Goal: Feedback & Contribution: Contribute content

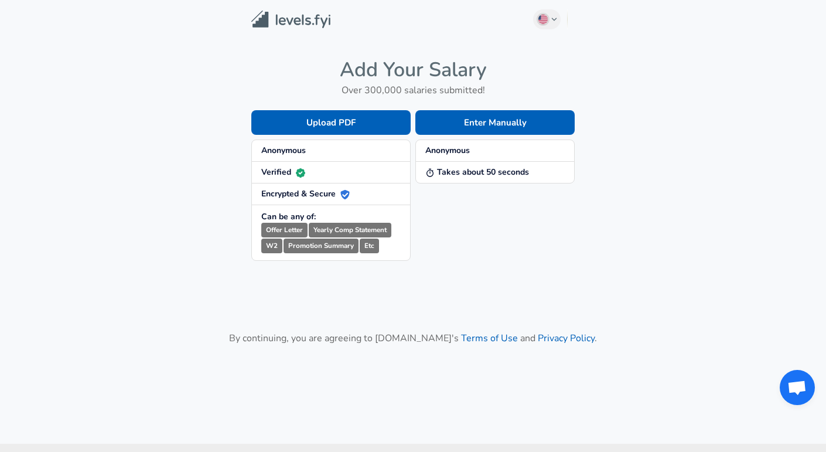
scroll to position [49, 0]
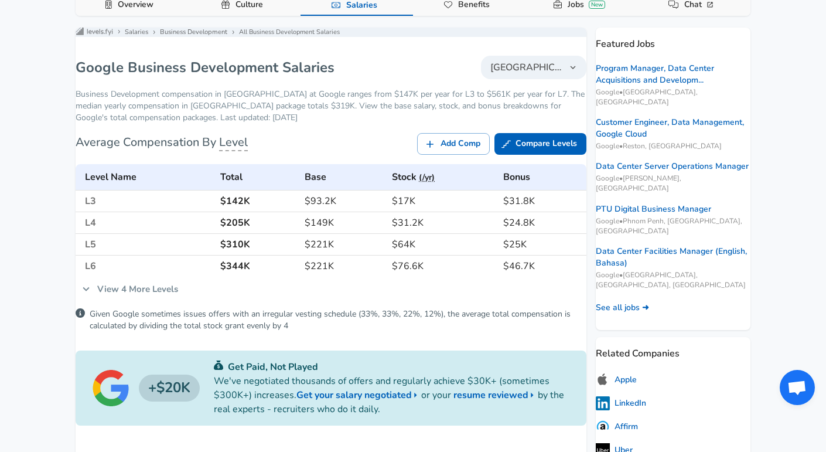
scroll to position [203, 0]
click at [143, 295] on link "View 4 More Levels" at bounding box center [130, 289] width 109 height 25
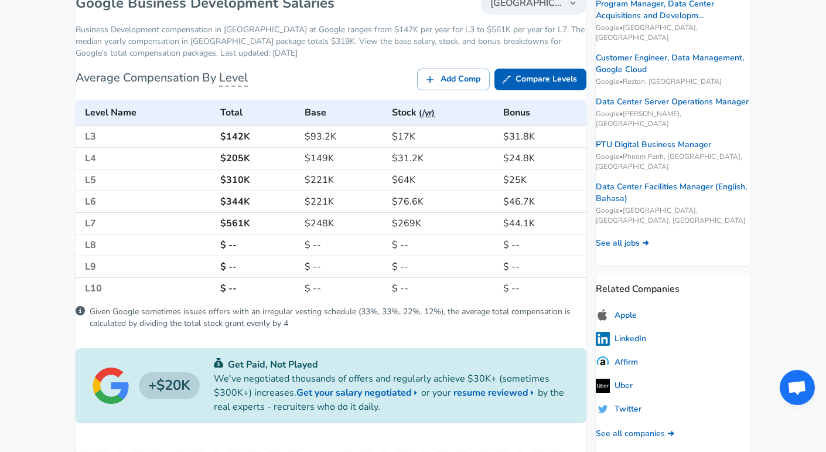
scroll to position [268, 0]
drag, startPoint x: 425, startPoint y: 227, endPoint x: 398, endPoint y: 233, distance: 27.7
click at [398, 231] on h6 "$269K" at bounding box center [443, 222] width 102 height 16
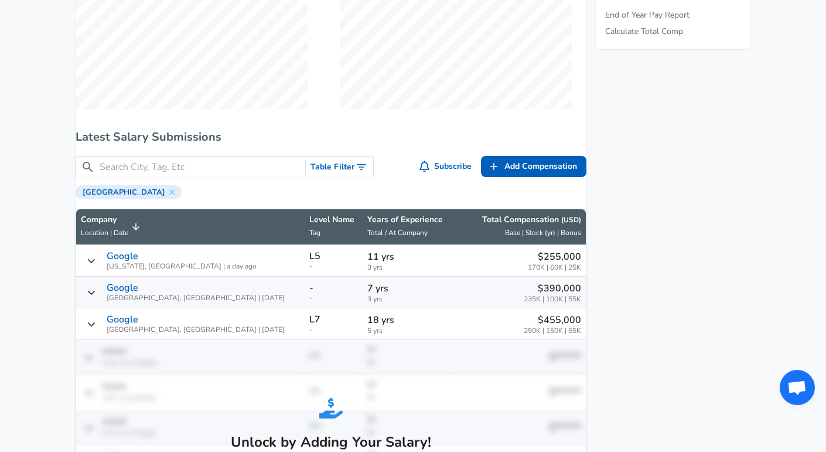
scroll to position [1, 0]
click at [96, 329] on icon "Salary Submissions" at bounding box center [91, 323] width 9 height 9
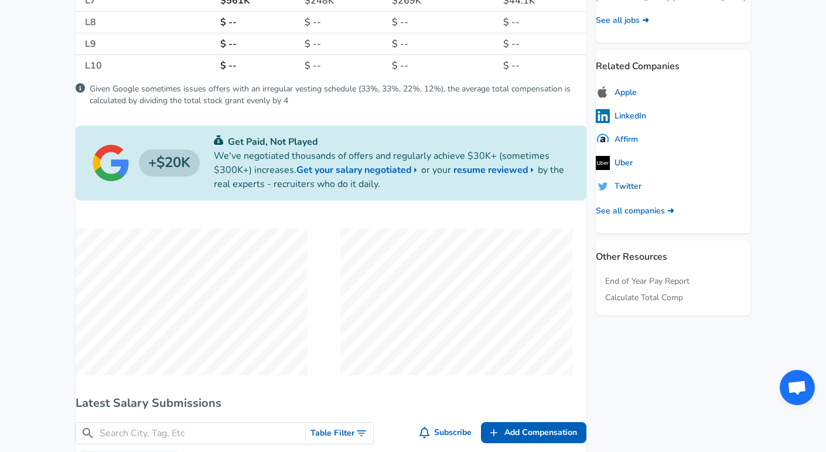
scroll to position [0, 0]
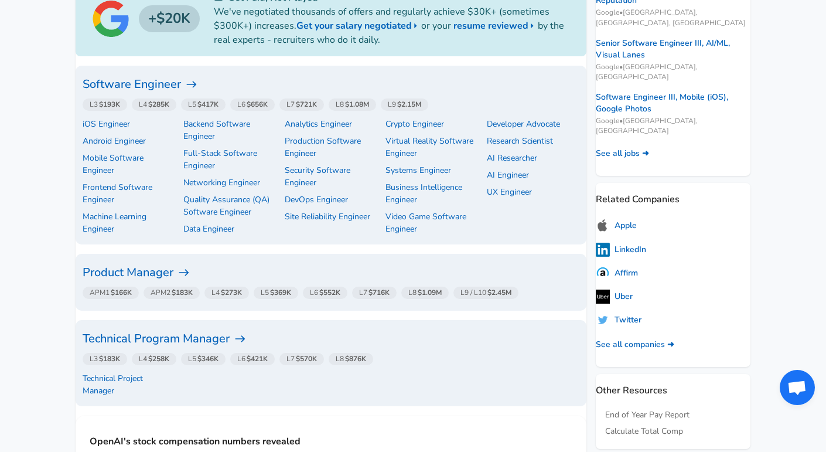
scroll to position [380, 0]
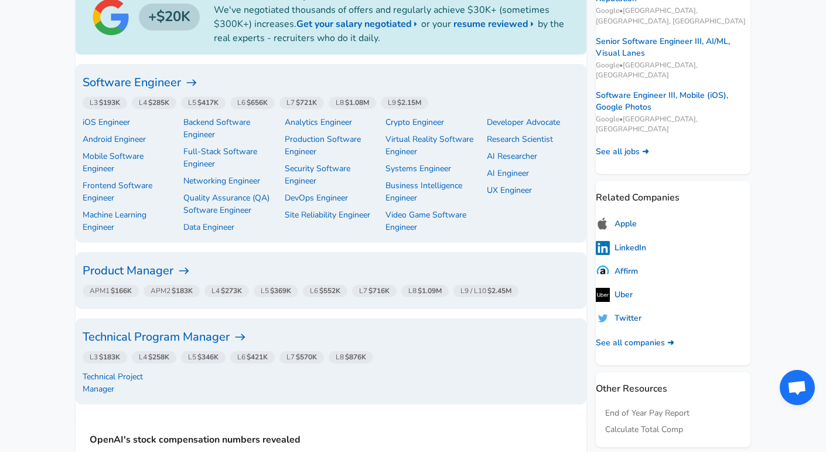
click at [165, 79] on h6 "Software Engineer" at bounding box center [331, 82] width 497 height 19
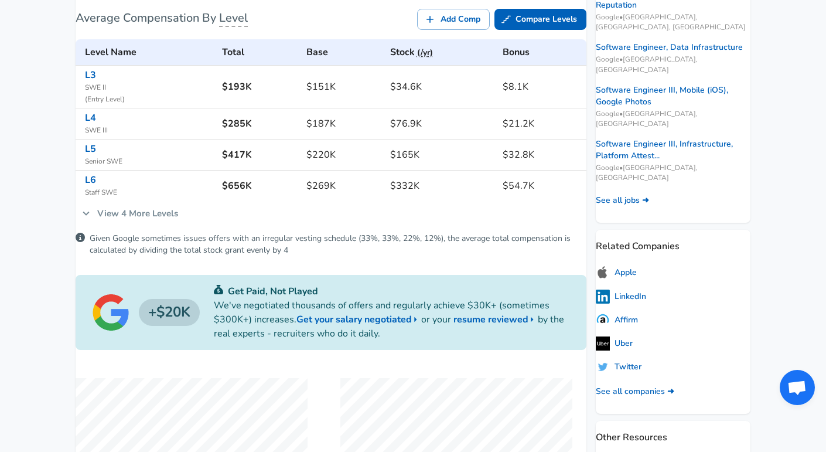
scroll to position [332, 0]
click at [168, 219] on link "View 4 More Levels" at bounding box center [130, 212] width 109 height 25
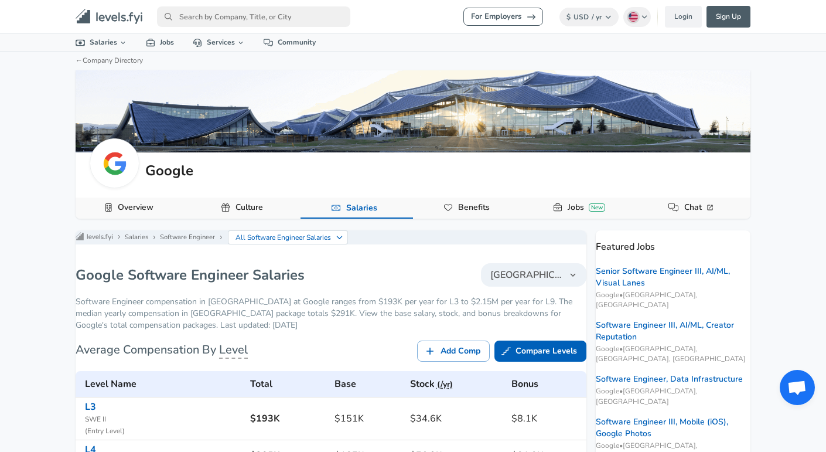
scroll to position [2, 0]
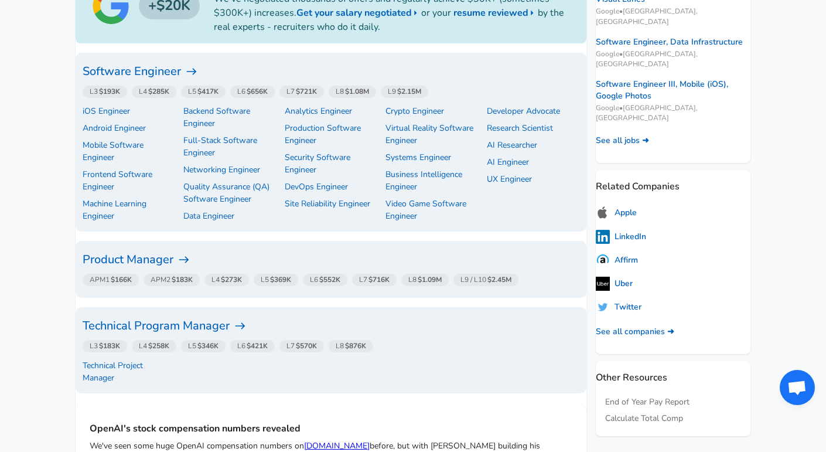
scroll to position [388, 0]
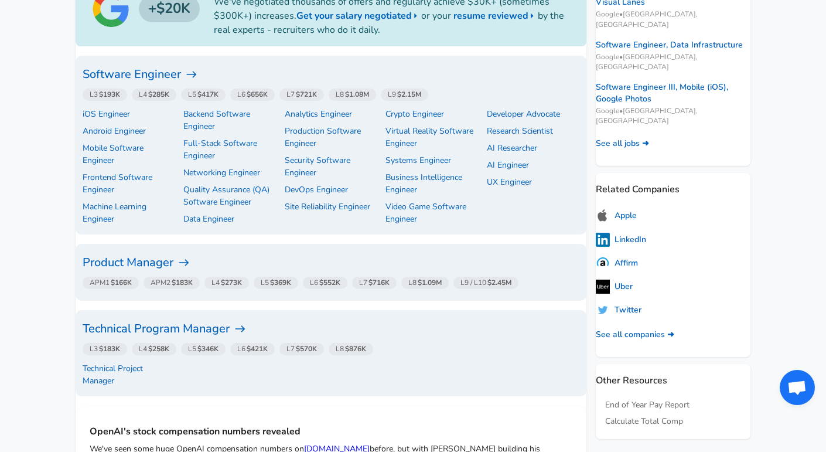
click at [179, 262] on h6 "Product Manager" at bounding box center [331, 262] width 497 height 19
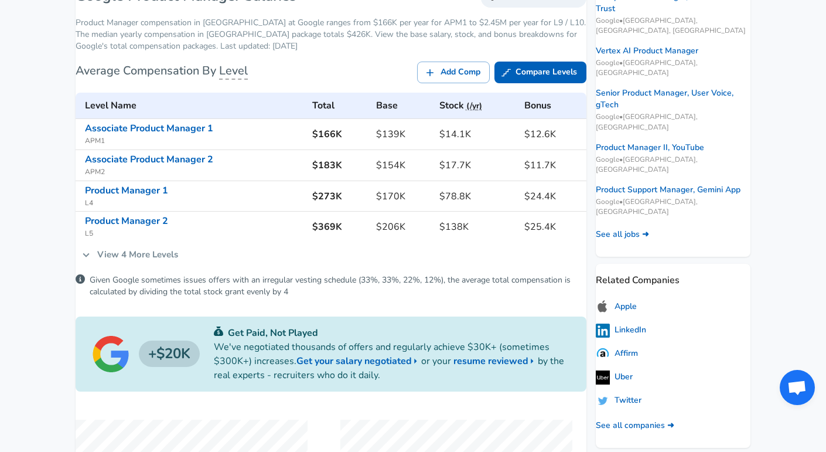
scroll to position [271, 0]
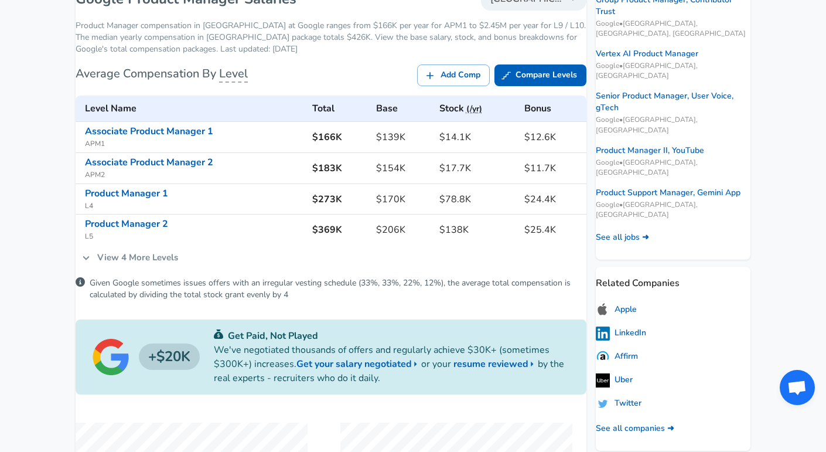
click at [181, 267] on link "View 4 More Levels" at bounding box center [130, 257] width 109 height 25
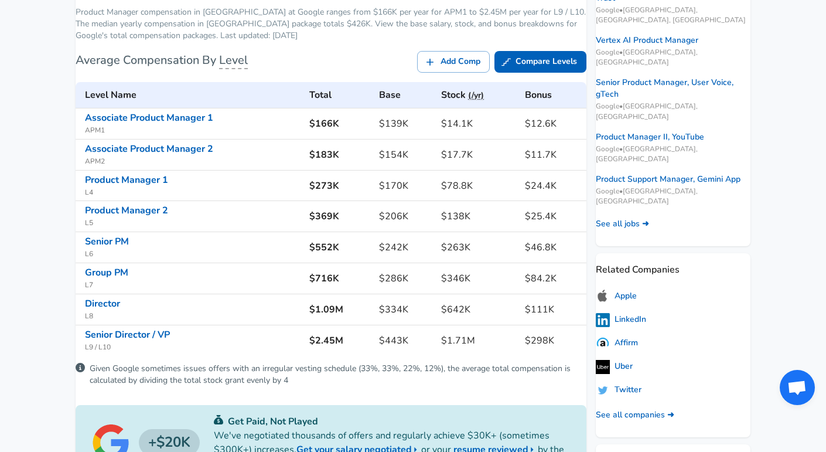
scroll to position [286, 0]
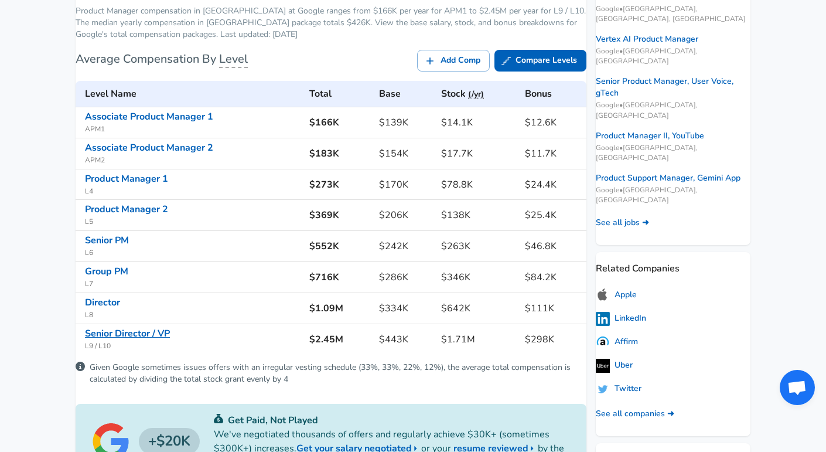
click at [140, 340] on link "Senior Director / VP" at bounding box center [127, 333] width 85 height 13
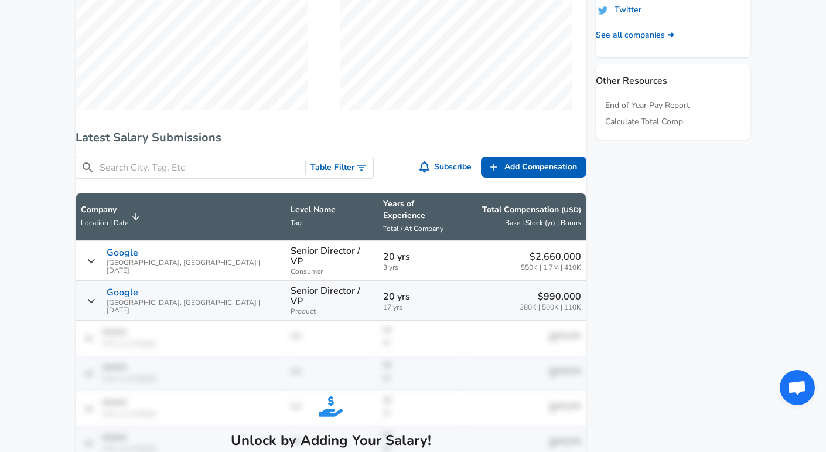
scroll to position [235, 0]
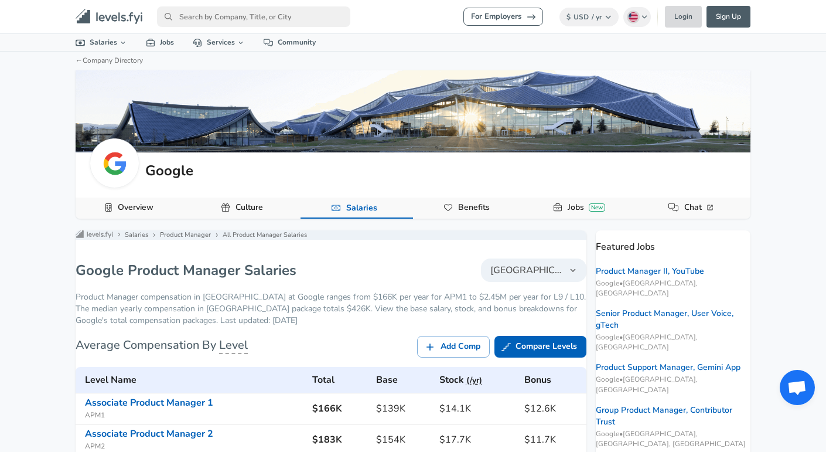
click at [679, 19] on link "Login" at bounding box center [683, 17] width 37 height 22
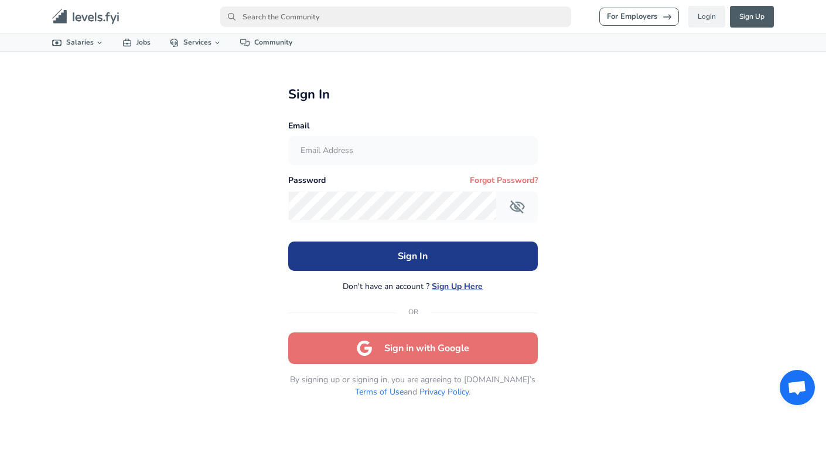
click at [383, 155] on input "text" at bounding box center [413, 151] width 248 height 29
type input "[EMAIL_ADDRESS][DOMAIN_NAME]"
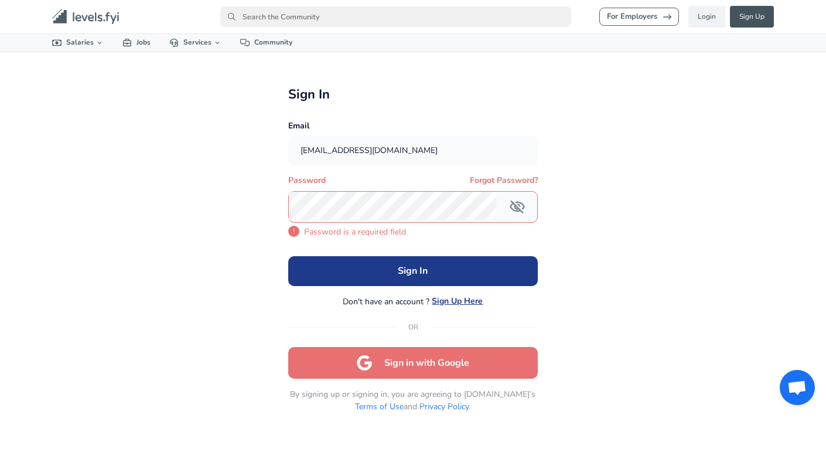
click at [746, 19] on link "Sign Up" at bounding box center [752, 17] width 44 height 22
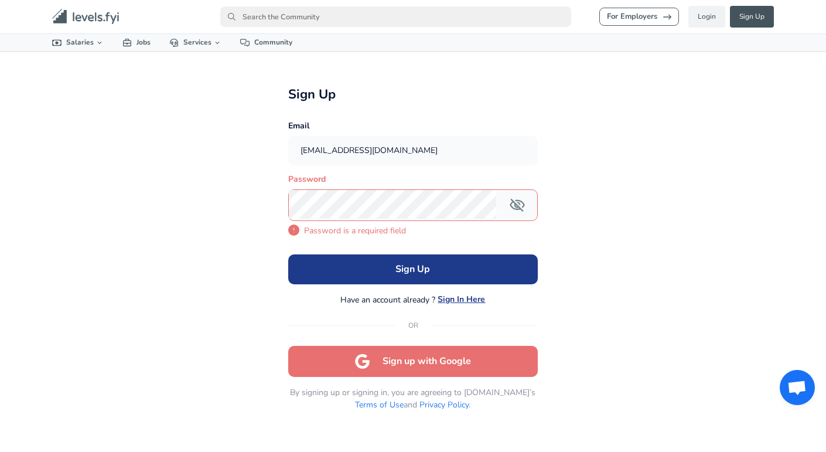
click at [752, 16] on link "Sign Up" at bounding box center [752, 17] width 44 height 22
click at [107, 18] on icon "primary" at bounding box center [107, 16] width 4 height 9
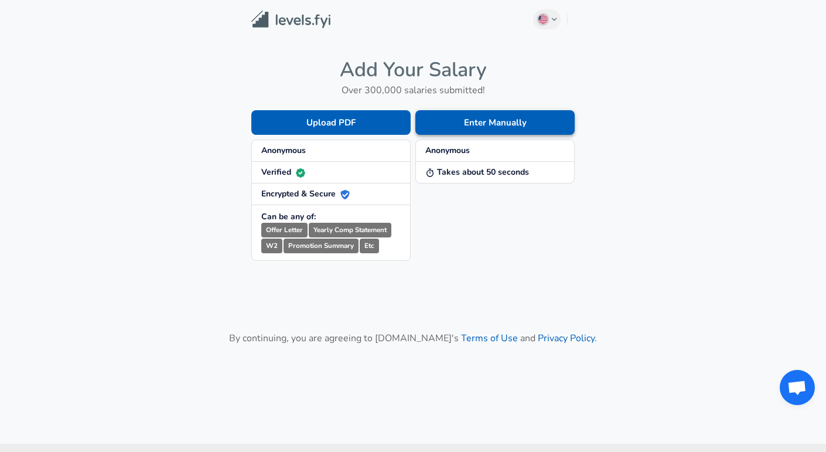
click at [481, 126] on button "Enter Manually" at bounding box center [494, 122] width 159 height 25
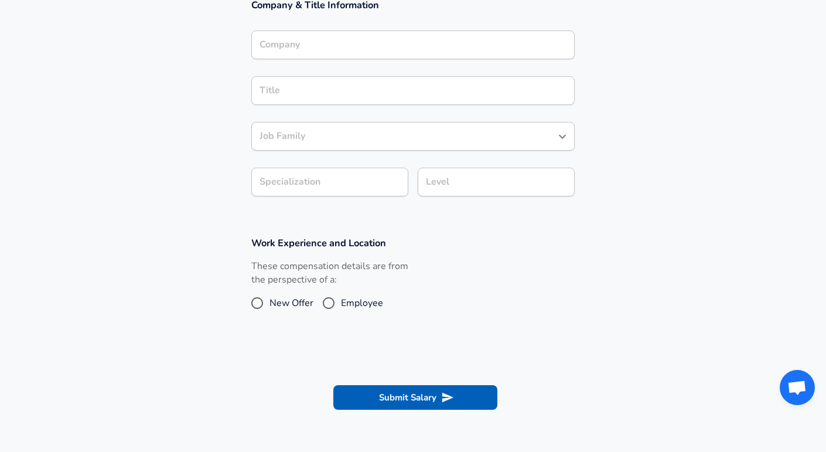
scroll to position [224, 0]
click at [357, 298] on span "Employee" at bounding box center [362, 302] width 42 height 14
click at [341, 298] on input "Employee" at bounding box center [328, 302] width 25 height 19
radio input "true"
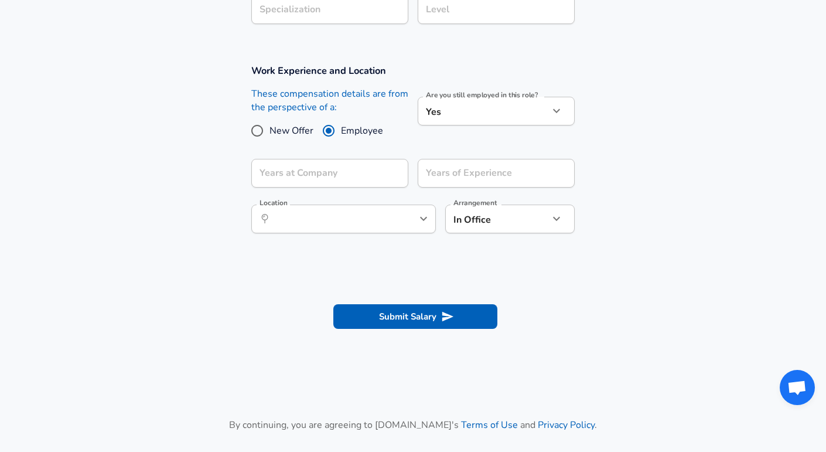
scroll to position [0, 0]
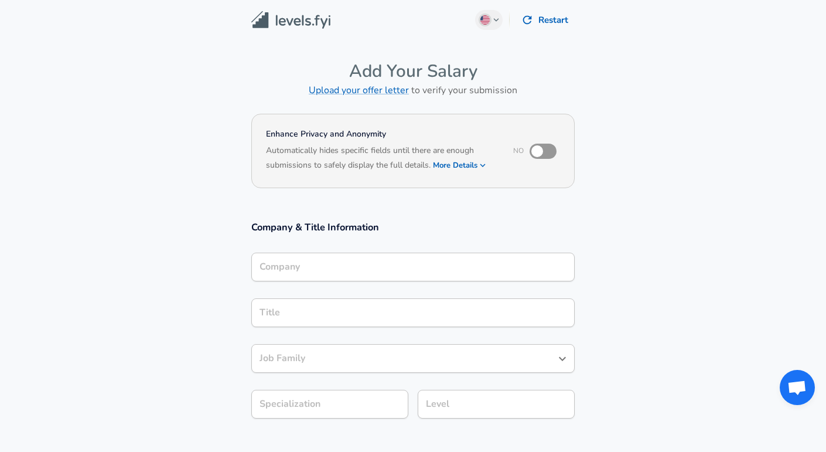
click at [438, 266] on input "Company" at bounding box center [413, 267] width 313 height 18
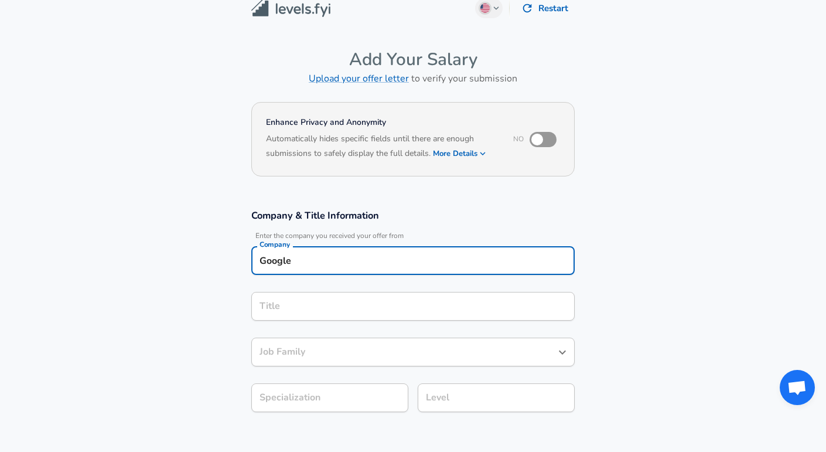
type input "Google"
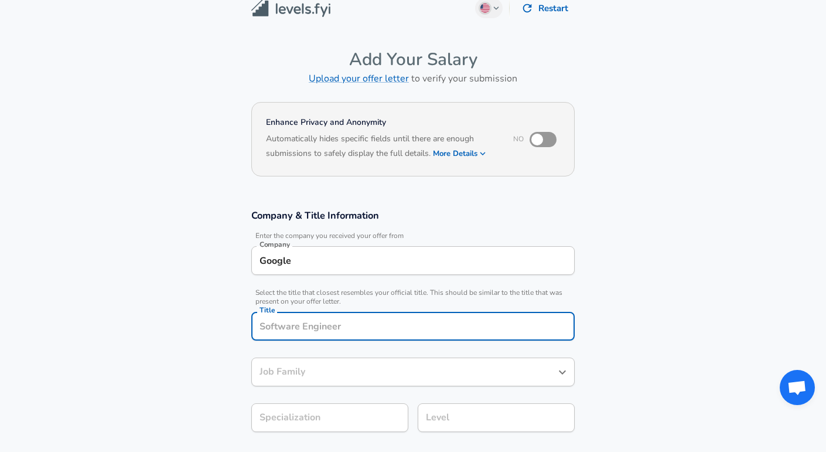
scroll to position [37, 0]
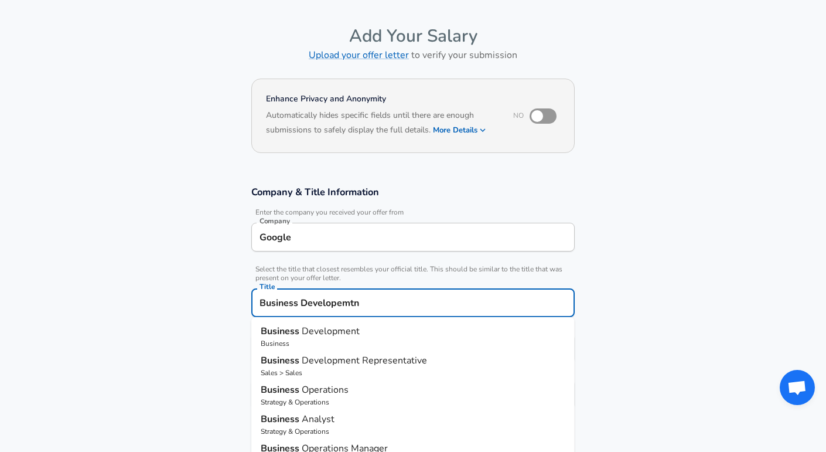
click at [383, 333] on p "Business Development" at bounding box center [413, 331] width 305 height 14
type input "Business Development"
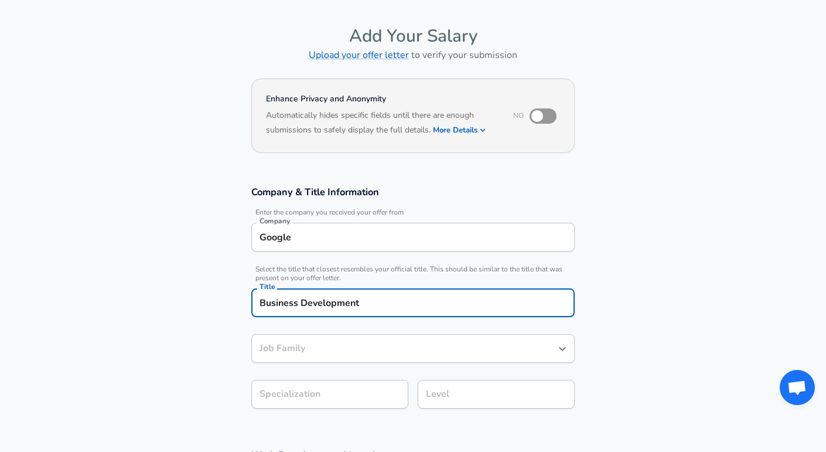
type input "Business Development"
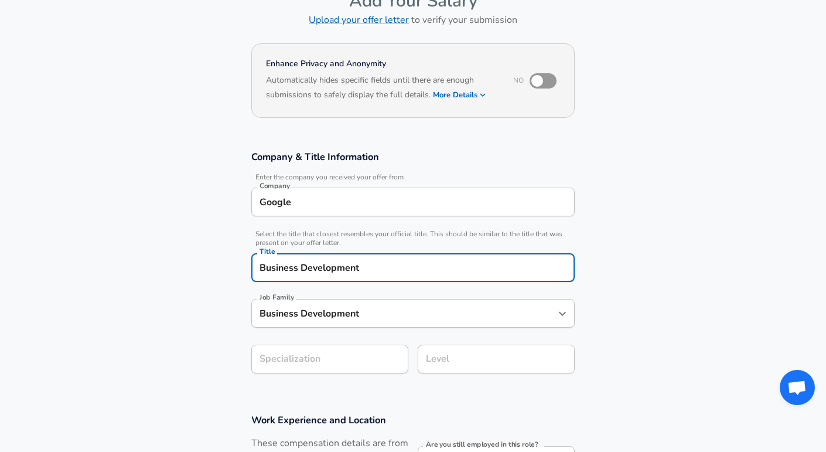
click at [339, 381] on section "Company & Title Information Enter the company you received your offer from Comp…" at bounding box center [413, 268] width 826 height 263
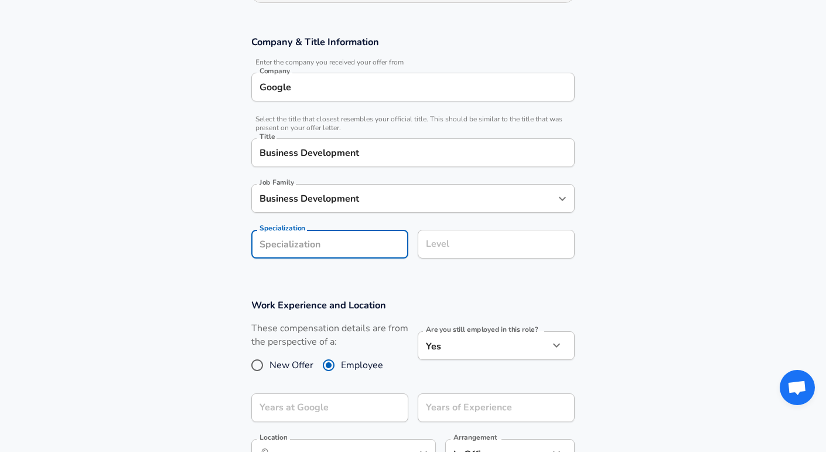
click at [477, 221] on div "Level Level" at bounding box center [496, 243] width 157 height 46
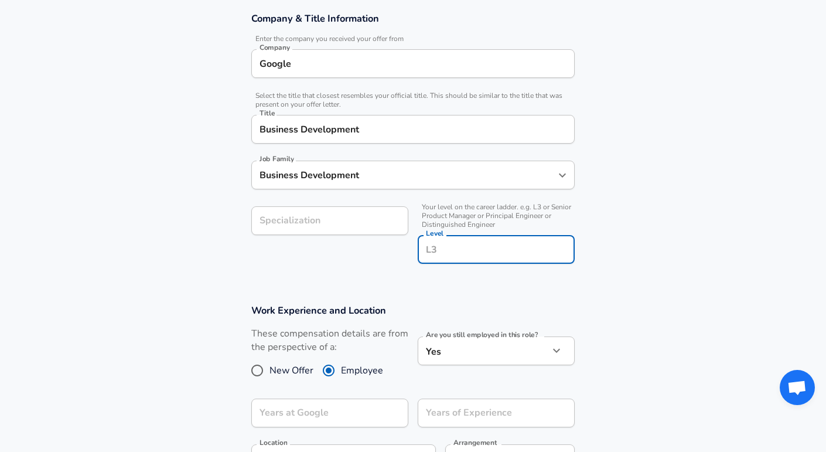
click at [474, 229] on div "Level Level" at bounding box center [496, 249] width 157 height 46
click at [443, 276] on li "L6" at bounding box center [496, 277] width 157 height 18
type input "L6"
click at [179, 278] on section "Company & Title Information Enter the company you received your offer from Comp…" at bounding box center [413, 144] width 826 height 292
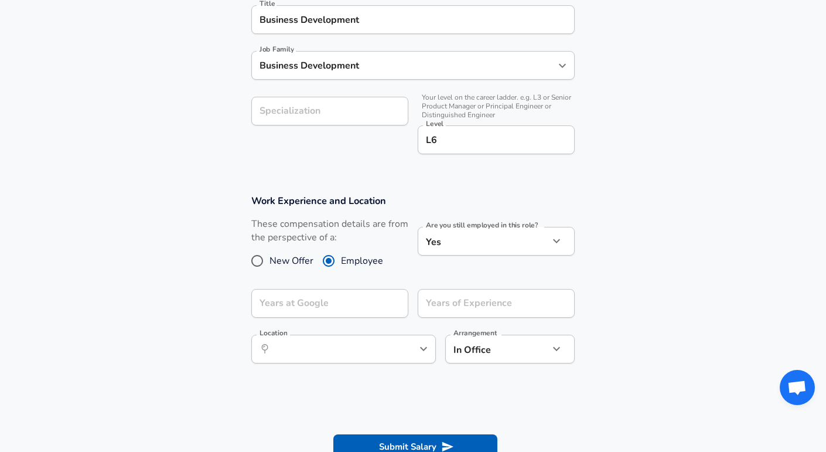
scroll to position [329, 0]
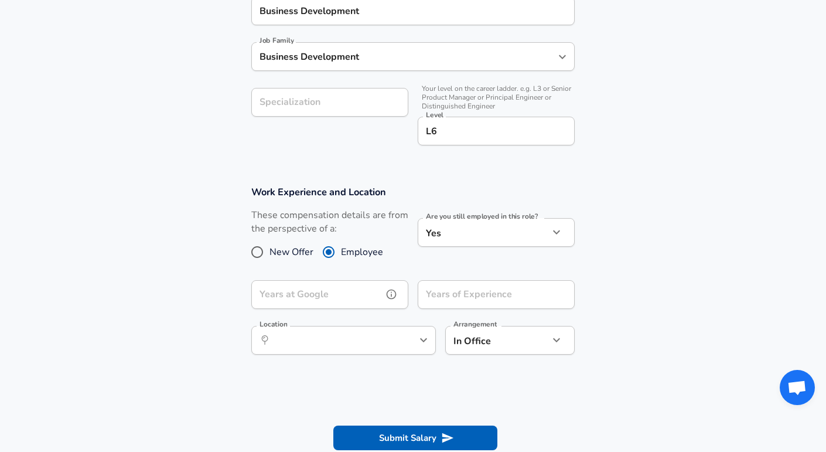
click at [277, 289] on div "Years at Google Years at Google" at bounding box center [329, 296] width 157 height 32
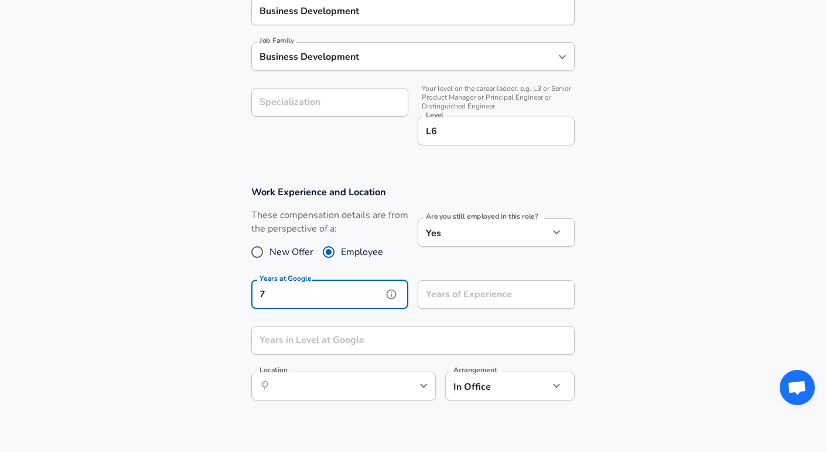
type input "7"
click at [468, 281] on div "Years of Experience Years of Experience" at bounding box center [496, 296] width 157 height 32
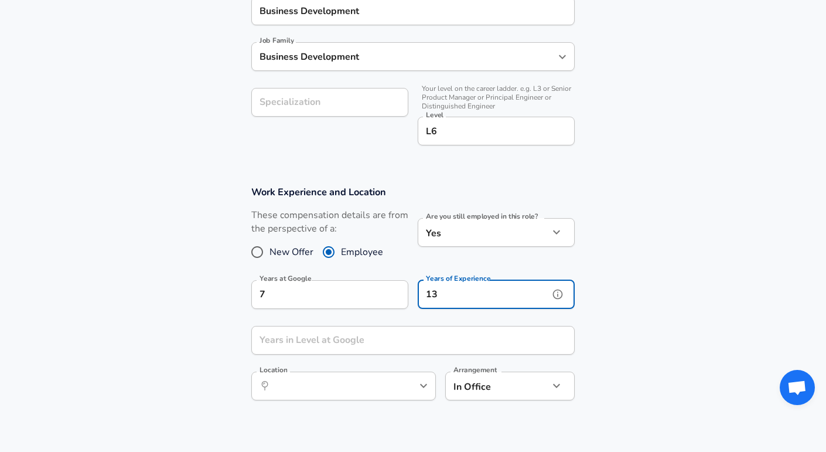
type input "13"
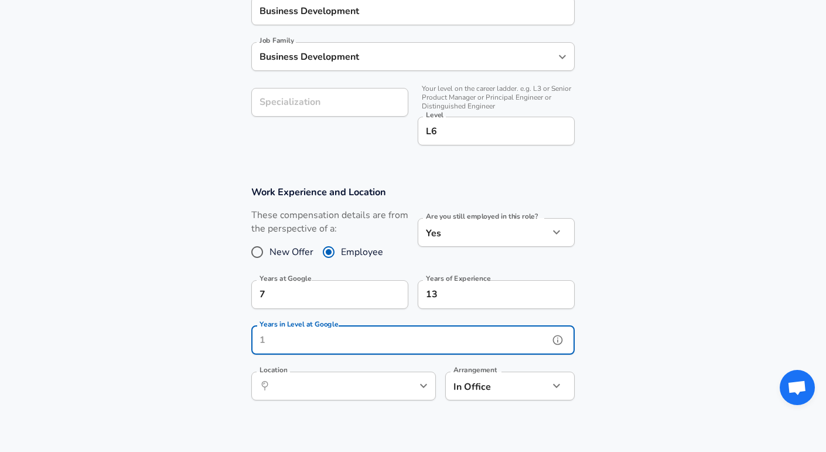
click at [418, 342] on input "Years in Level at Google" at bounding box center [400, 340] width 298 height 29
type input "1"
click at [296, 381] on input "Location" at bounding box center [331, 386] width 120 height 18
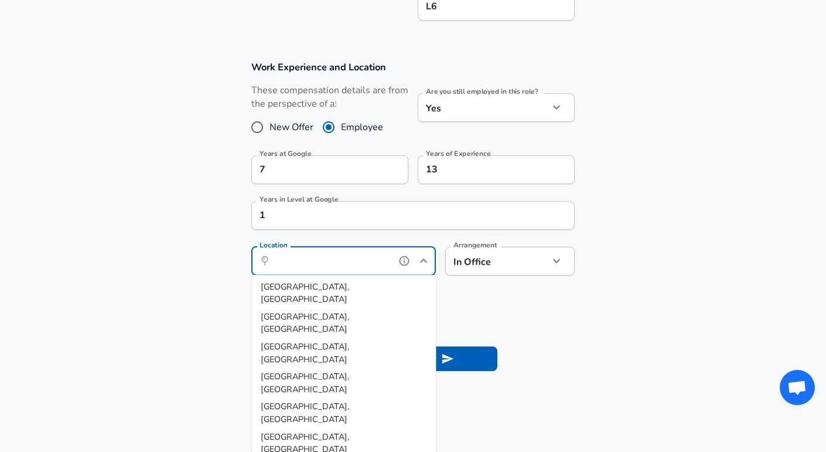
scroll to position [492, 0]
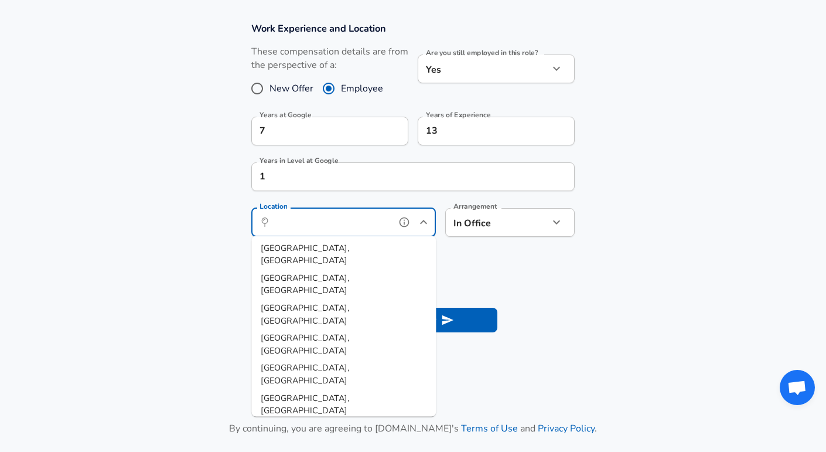
type input "[GEOGRAPHIC_DATA], [GEOGRAPHIC_DATA]"
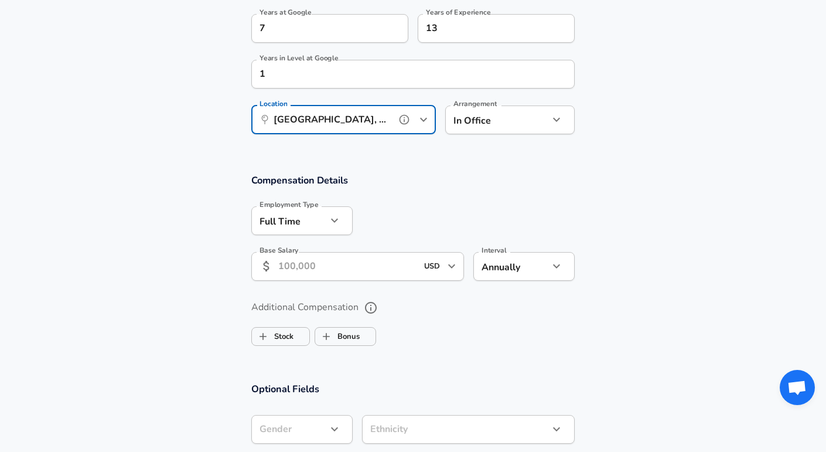
scroll to position [592, 0]
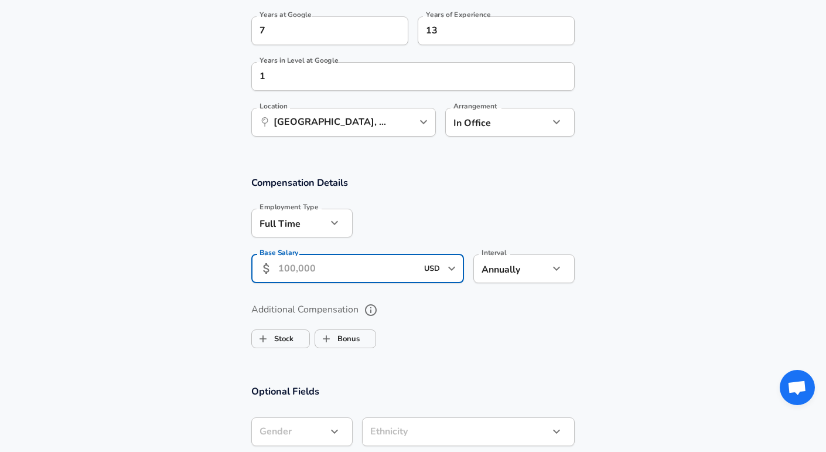
click at [357, 268] on input "Base Salary" at bounding box center [347, 268] width 139 height 29
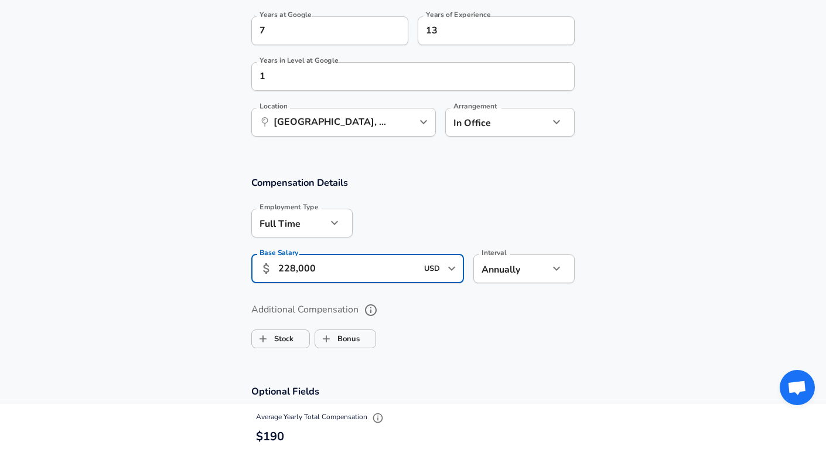
type input "228,000"
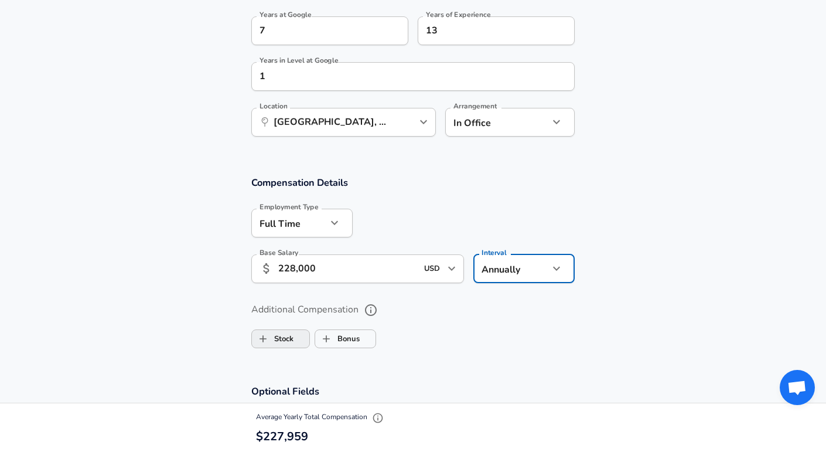
click at [291, 343] on label "Stock" at bounding box center [273, 339] width 42 height 22
checkbox input "true"
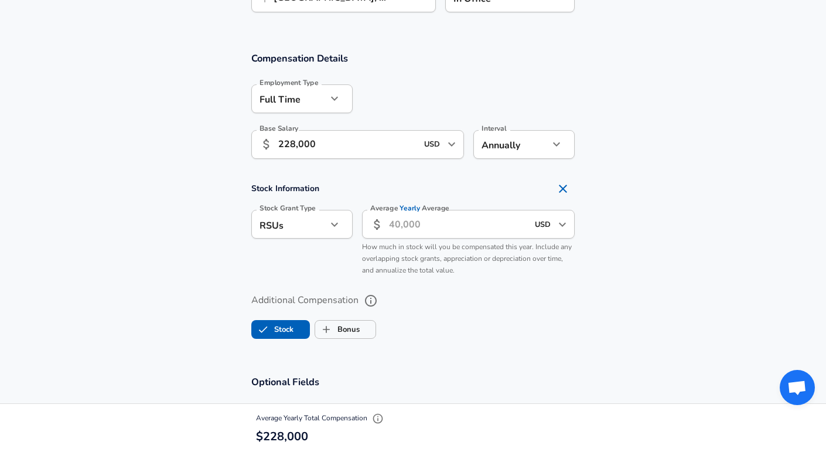
scroll to position [714, 0]
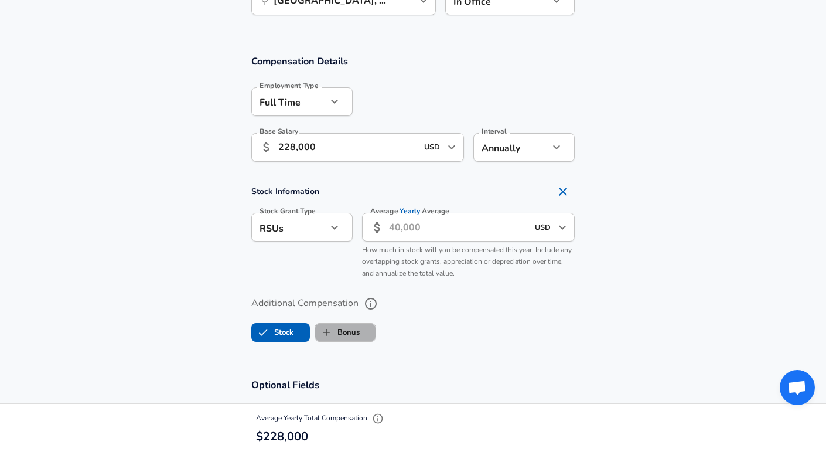
click at [337, 328] on label "Bonus" at bounding box center [337, 332] width 45 height 22
checkbox input "true"
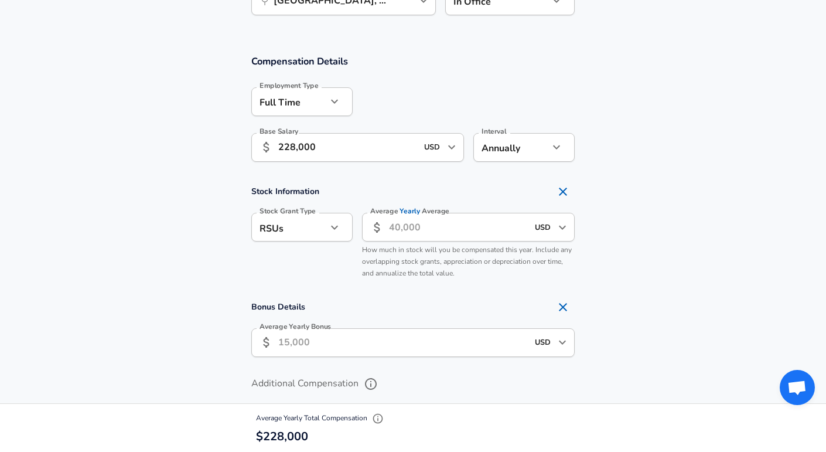
click at [345, 342] on input "Average Yearly Bonus" at bounding box center [403, 342] width 250 height 29
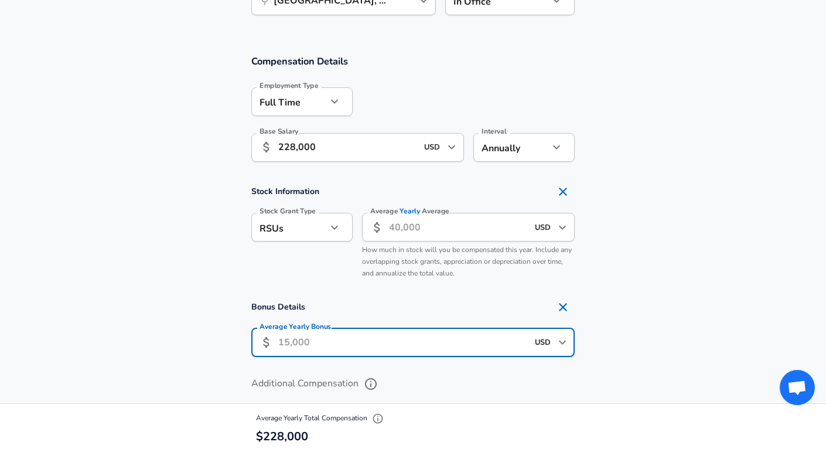
click at [406, 221] on input "Average Yearly Average" at bounding box center [458, 227] width 139 height 29
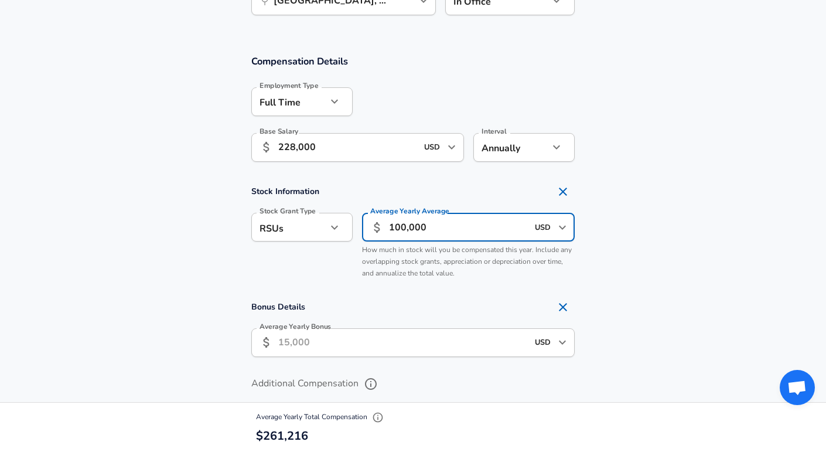
type input "100,000"
click at [399, 351] on input "Average Yearly Bonus" at bounding box center [403, 342] width 250 height 29
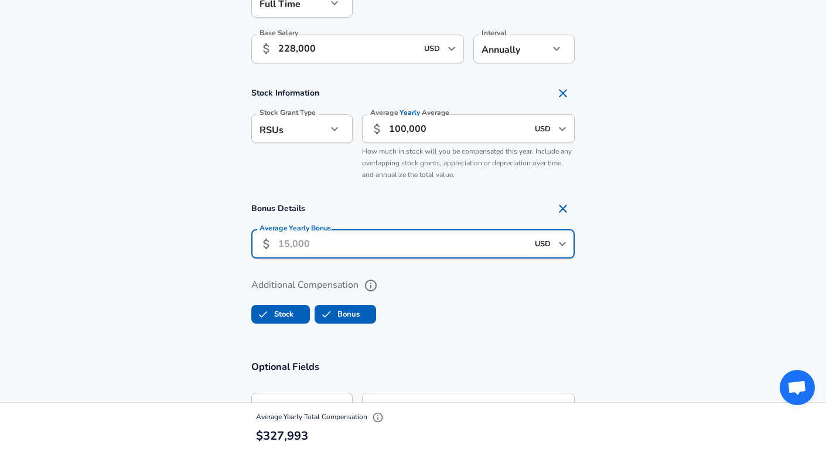
scroll to position [797, 0]
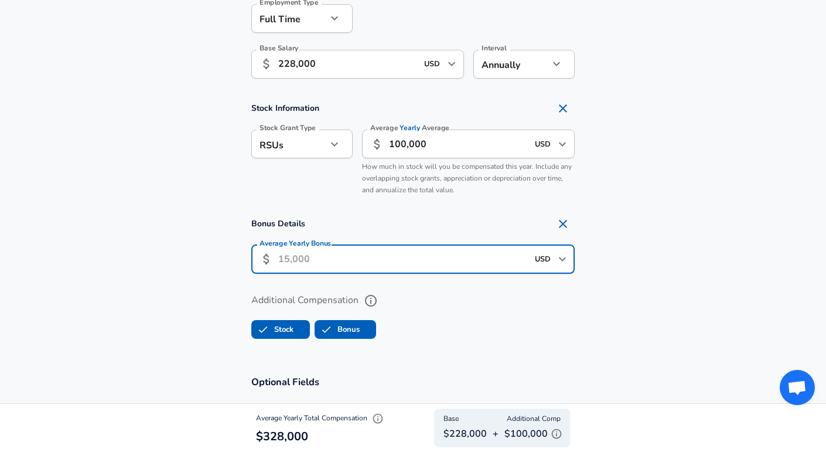
click at [301, 257] on input "Average Yearly Bonus" at bounding box center [403, 259] width 250 height 29
type input "57,000"
click at [116, 260] on section "Bonus Details Average Yearly Bonus ​ 57,000 USD ​ Average Yearly Bonus" at bounding box center [413, 246] width 826 height 69
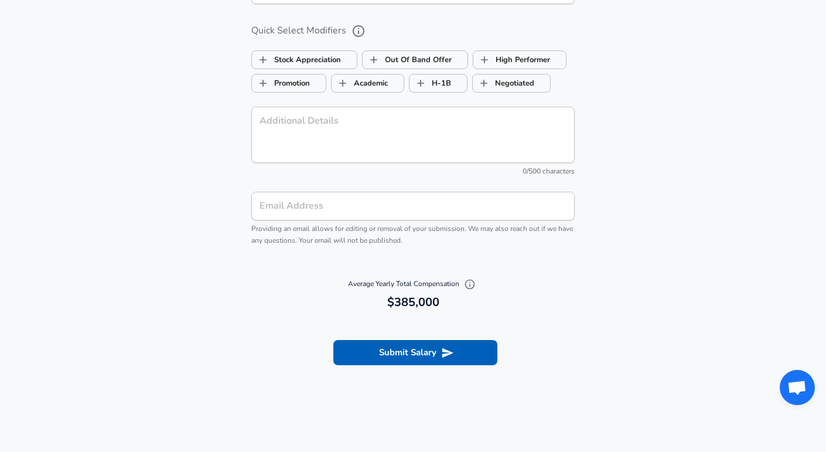
scroll to position [1274, 0]
click at [326, 207] on input "Email Address" at bounding box center [412, 206] width 323 height 29
click at [141, 312] on div "Average Yearly Total Compensation 385,000 $385,000" at bounding box center [413, 294] width 826 height 48
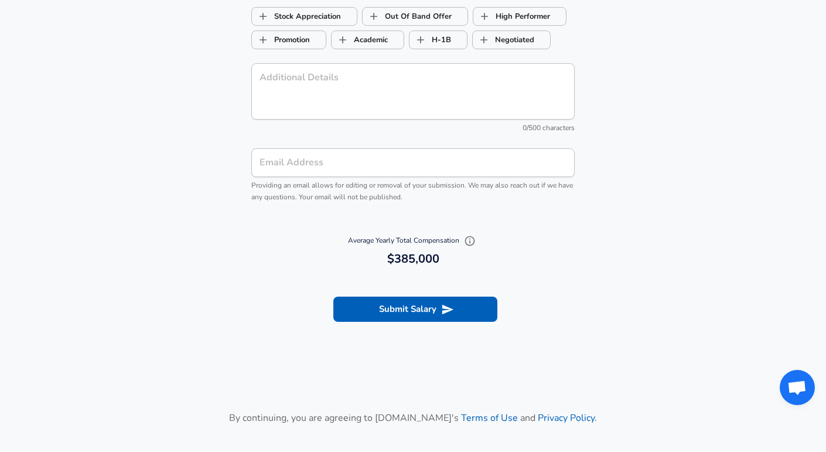
scroll to position [1318, 0]
click at [438, 309] on button "Submit Salary" at bounding box center [415, 309] width 164 height 25
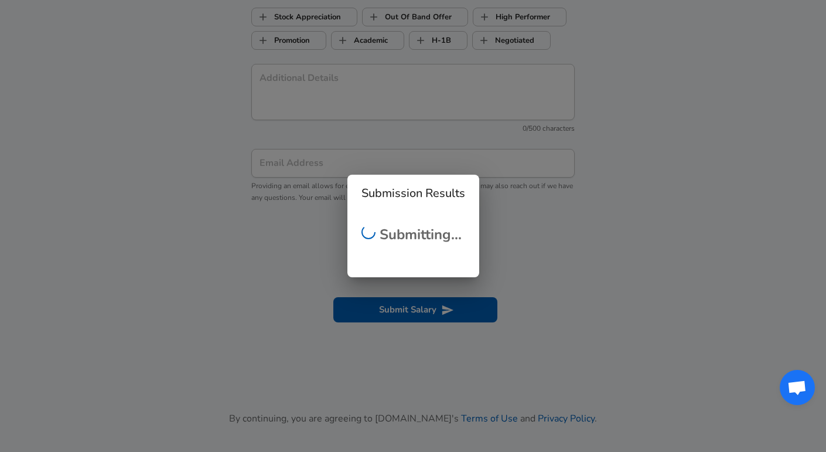
scroll to position [311, 0]
